Goal: Navigation & Orientation: Find specific page/section

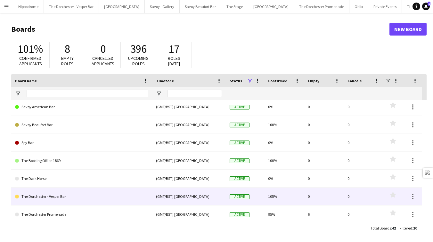
scroll to position [204, 0]
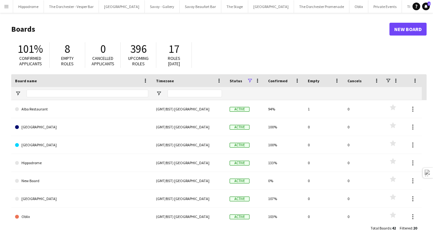
click at [8, 4] on app-icon "Menu" at bounding box center [6, 6] width 5 height 5
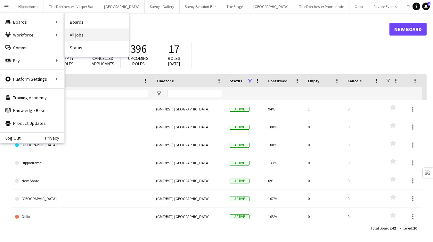
click at [96, 40] on link "All jobs" at bounding box center [97, 34] width 64 height 13
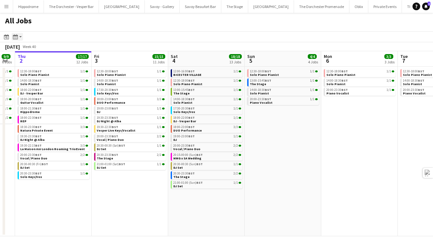
click at [18, 33] on div "Month view / Day view" at bounding box center [16, 37] width 8 height 8
click at [207, 90] on div "13:00-15:45 BST 1/1" at bounding box center [207, 89] width 68 height 3
click at [201, 103] on link "14:00-18:30 BST 1/1 Solo Pianist" at bounding box center [207, 100] width 68 height 7
click at [205, 118] on div "18:00-22:00 BST 1/1" at bounding box center [207, 117] width 68 height 3
click at [216, 129] on link "18:00-23:00 BST 3/3 DUO Performance" at bounding box center [207, 128] width 68 height 7
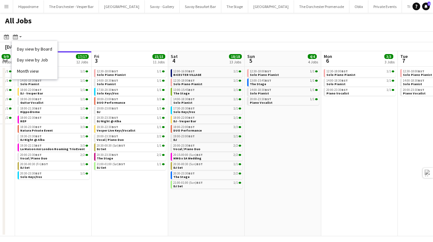
click at [210, 138] on link "19:00-23:00 BST 1/1 DJ" at bounding box center [207, 137] width 68 height 7
click at [190, 73] on span "BICESTER VILLAGE" at bounding box center [187, 75] width 28 height 4
click at [216, 85] on link "12:30-18:00 BST 1/1 Solo Piano Pianist" at bounding box center [207, 81] width 68 height 7
click at [200, 109] on div "17:30-20:30 BST 1/1" at bounding box center [207, 108] width 68 height 3
click at [189, 149] on span "Vocal / Piano Duo" at bounding box center [186, 149] width 27 height 4
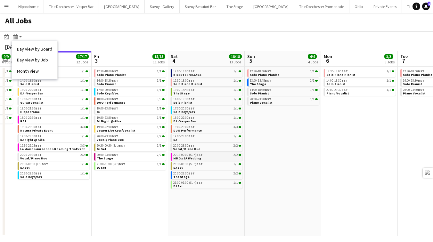
click at [206, 156] on div "20:15-00:00 (Sun) BST 2/2" at bounding box center [207, 154] width 68 height 3
click at [205, 165] on div "20:30-00:30 (Sun) BST 1/1" at bounding box center [207, 164] width 68 height 3
click at [201, 168] on link "20:30-00:30 (Sun) BST 1/1 DJ Set" at bounding box center [207, 165] width 68 height 7
click at [211, 177] on link "20:30-23:30 BST 2/2 The Stage" at bounding box center [207, 174] width 68 height 7
click at [191, 183] on span "21:00-01:00 (Sun) BST" at bounding box center [187, 182] width 29 height 3
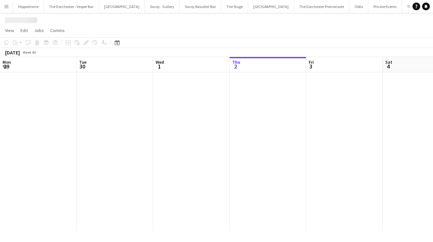
scroll to position [0, 153]
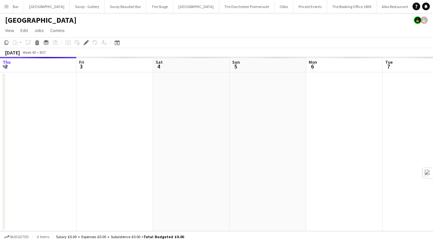
scroll to position [0, 79]
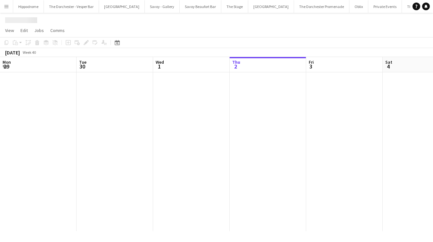
scroll to position [0, 153]
